Goal: Transaction & Acquisition: Purchase product/service

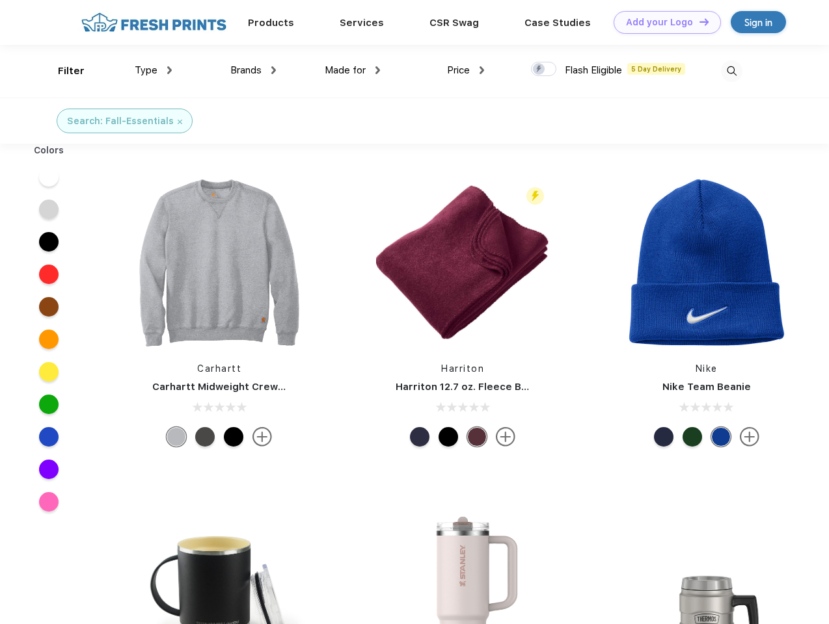
click at [662, 22] on link "Add your Logo Design Tool" at bounding box center [666, 22] width 107 height 23
click at [0, 0] on div "Design Tool" at bounding box center [0, 0] width 0 height 0
click at [698, 21] on link "Add your Logo Design Tool" at bounding box center [666, 22] width 107 height 23
click at [62, 71] on div "Filter" at bounding box center [71, 71] width 27 height 15
click at [154, 70] on span "Type" at bounding box center [146, 70] width 23 height 12
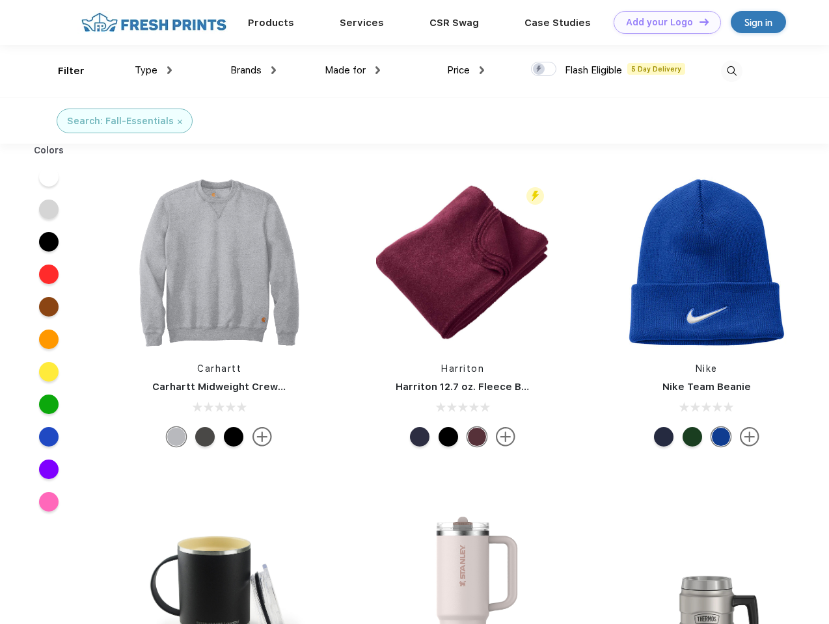
click at [253, 70] on span "Brands" at bounding box center [245, 70] width 31 height 12
click at [353, 70] on span "Made for" at bounding box center [345, 70] width 41 height 12
click at [466, 70] on span "Price" at bounding box center [458, 70] width 23 height 12
click at [544, 70] on div at bounding box center [543, 69] width 25 height 14
click at [539, 70] on input "checkbox" at bounding box center [535, 65] width 8 height 8
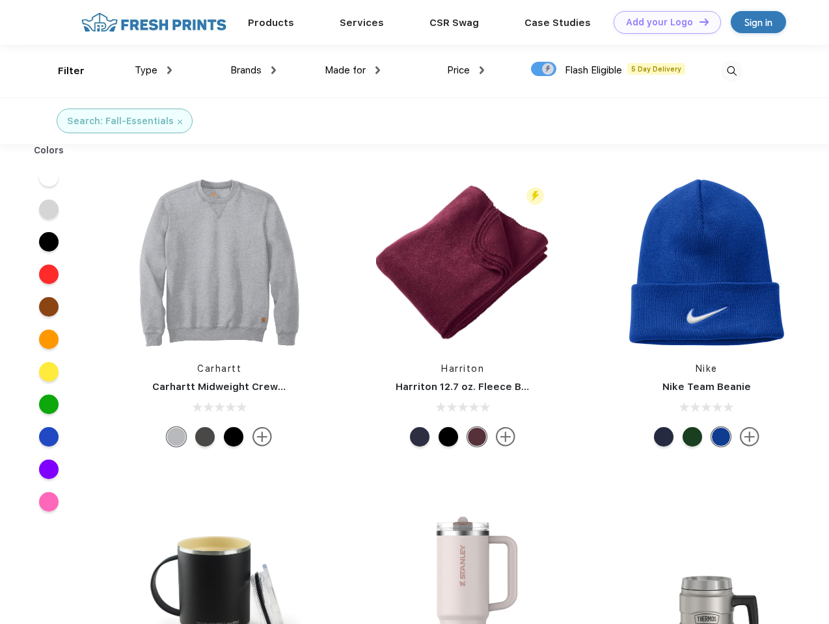
click at [731, 71] on img at bounding box center [731, 70] width 21 height 21
